Goal: Check status: Check status

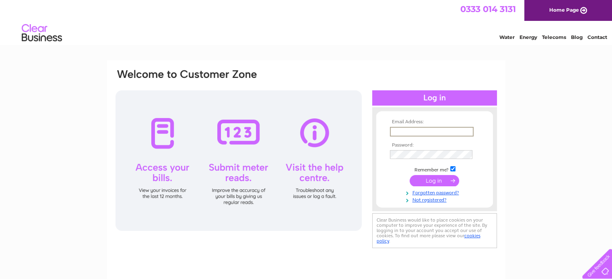
click at [399, 129] on input "text" at bounding box center [432, 132] width 84 height 10
type input "[PERSON_NAME][EMAIL_ADDRESS][PERSON_NAME][DOMAIN_NAME]"
click at [423, 181] on input "submit" at bounding box center [433, 180] width 49 height 11
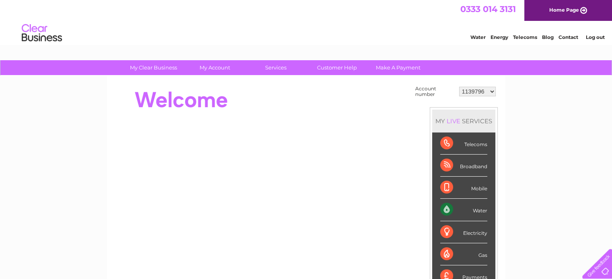
click at [492, 91] on select "1139796 30283220" at bounding box center [477, 92] width 37 height 10
select select "30283220"
click at [459, 87] on select "1139796 30283220" at bounding box center [477, 92] width 37 height 10
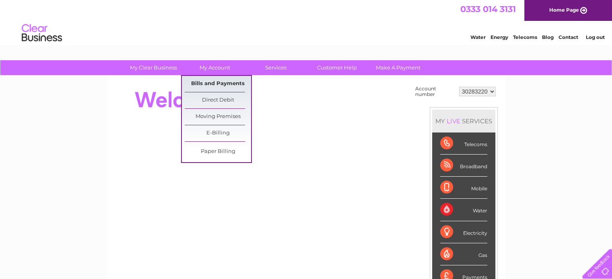
click at [214, 82] on link "Bills and Payments" at bounding box center [218, 84] width 66 height 16
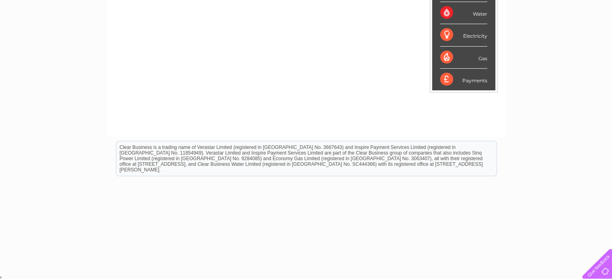
scroll to position [4, 0]
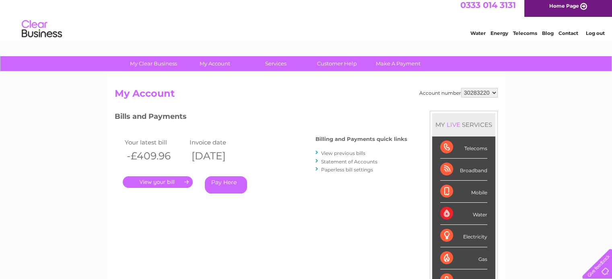
click at [169, 181] on link "." at bounding box center [158, 183] width 70 height 12
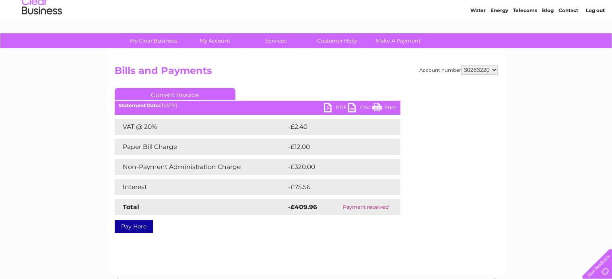
scroll to position [40, 0]
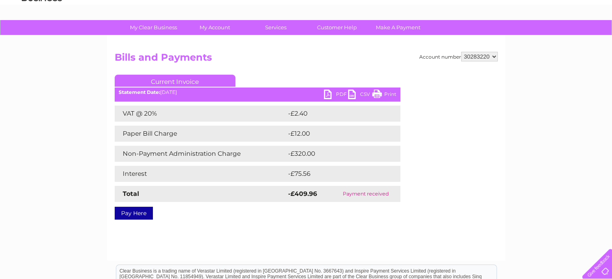
drag, startPoint x: 342, startPoint y: 194, endPoint x: 390, endPoint y: 193, distance: 48.3
click at [390, 193] on td "Payment received" at bounding box center [365, 194] width 69 height 16
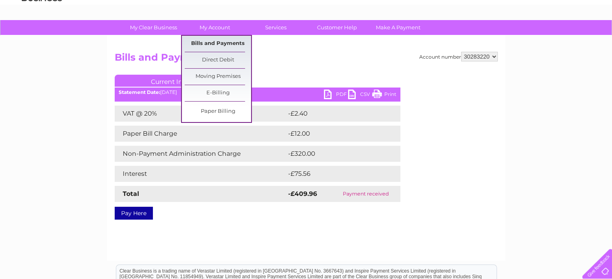
click at [210, 43] on link "Bills and Payments" at bounding box center [218, 44] width 66 height 16
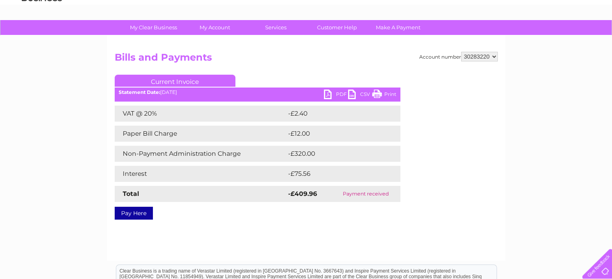
scroll to position [80, 0]
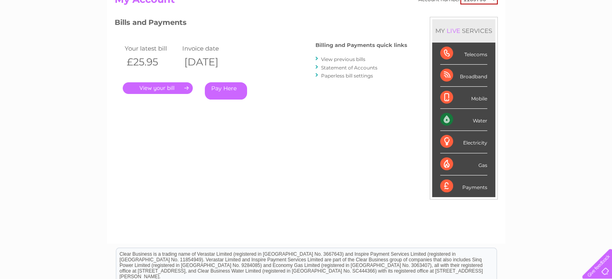
scroll to position [121, 0]
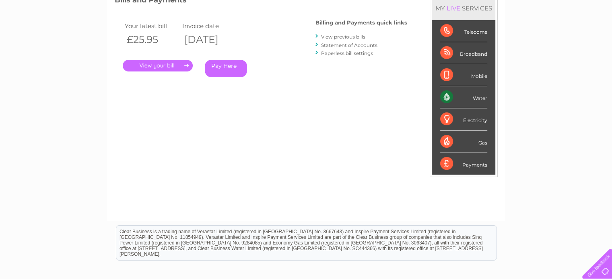
click at [341, 45] on link "Statement of Accounts" at bounding box center [349, 45] width 56 height 6
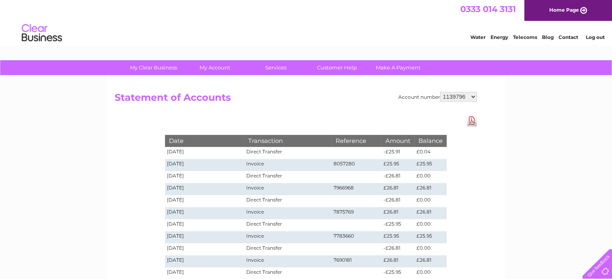
click at [475, 98] on select "1139796 30283220" at bounding box center [458, 97] width 37 height 10
select select "30283220"
click at [440, 92] on select "1139796 30283220" at bounding box center [458, 97] width 37 height 10
